Goal: Navigation & Orientation: Find specific page/section

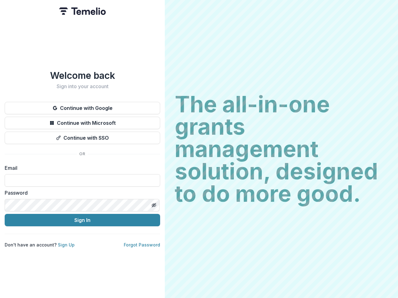
click at [199, 149] on h2 "The all-in-one grants management solution, designed to do more good." at bounding box center [281, 149] width 213 height 112
click at [82, 106] on button "Continue with Google" at bounding box center [82, 108] width 155 height 12
click at [82, 121] on button "Continue with Microsoft" at bounding box center [82, 123] width 155 height 12
click at [82, 135] on button "Continue with SSO" at bounding box center [82, 138] width 155 height 12
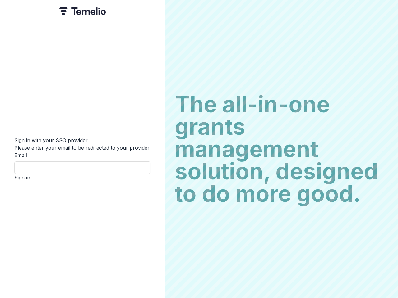
click at [154, 203] on div "Sign in with your SSO provider. Please enter your email to be redirected to you…" at bounding box center [82, 149] width 165 height 298
